Goal: Information Seeking & Learning: Learn about a topic

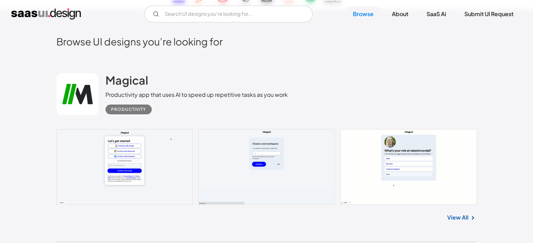
scroll to position [140, 0]
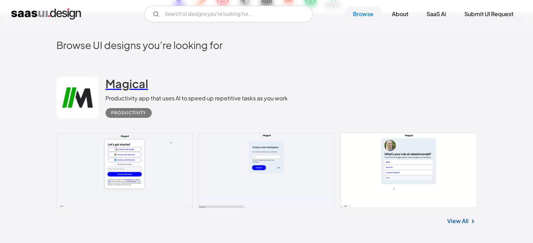
click at [133, 82] on h2 "Magical" at bounding box center [126, 84] width 43 height 14
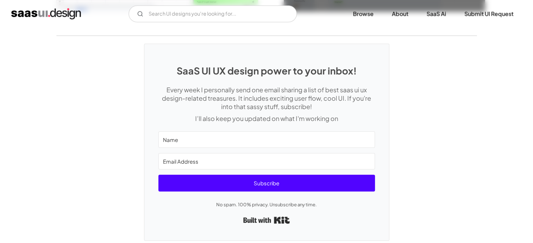
scroll to position [1677, 0]
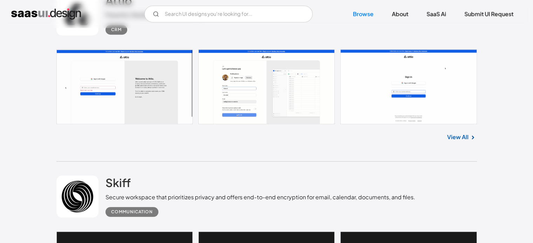
scroll to position [331, 0]
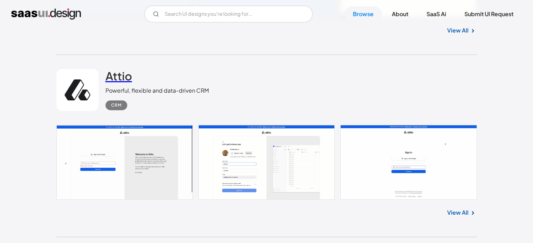
click at [114, 76] on h2 "Attio" at bounding box center [118, 76] width 27 height 14
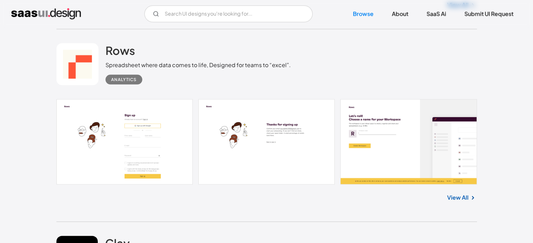
scroll to position [6850, 0]
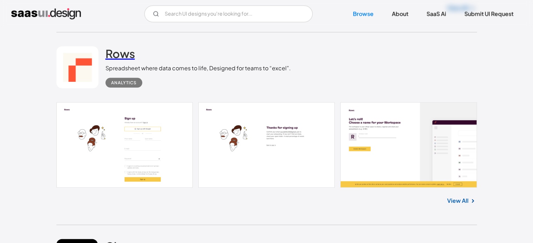
click at [111, 54] on h2 "Rows" at bounding box center [119, 54] width 29 height 14
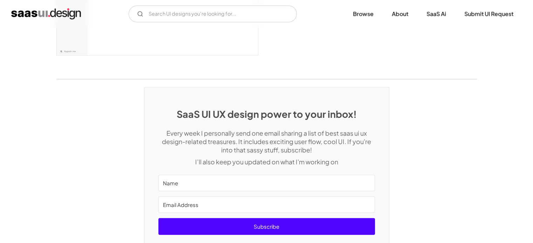
scroll to position [1990, 0]
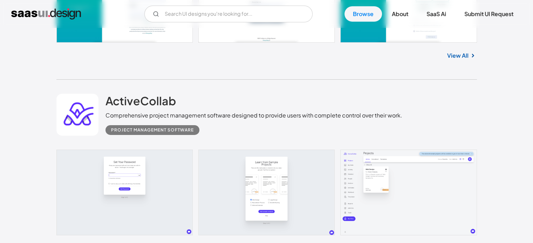
scroll to position [7761, 0]
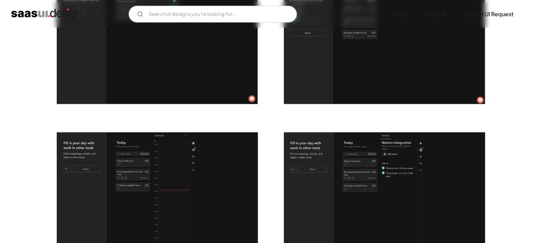
scroll to position [953, 0]
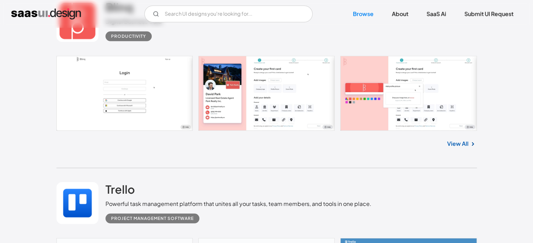
scroll to position [9998, 0]
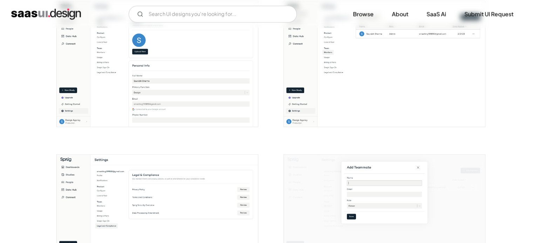
scroll to position [1226, 0]
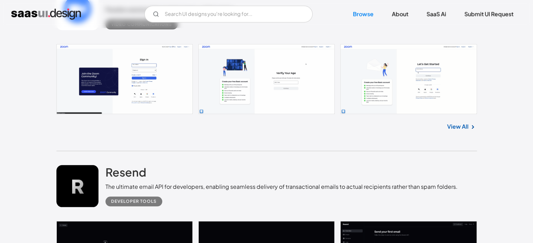
scroll to position [11340, 0]
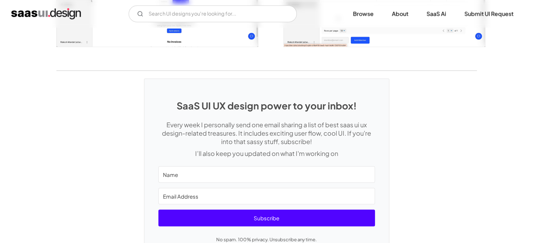
scroll to position [1388, 0]
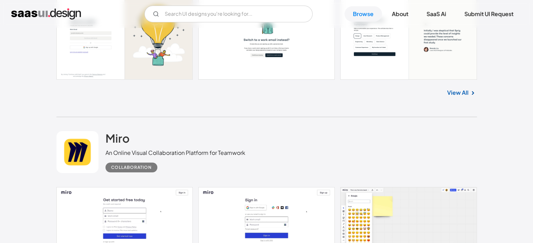
scroll to position [13197, 0]
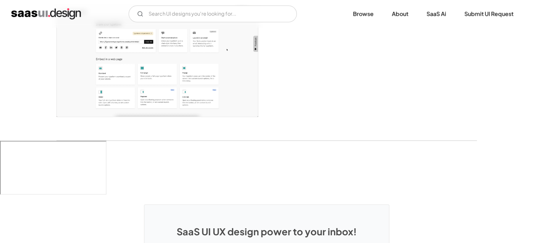
scroll to position [1681, 0]
